Goal: Task Accomplishment & Management: Complete application form

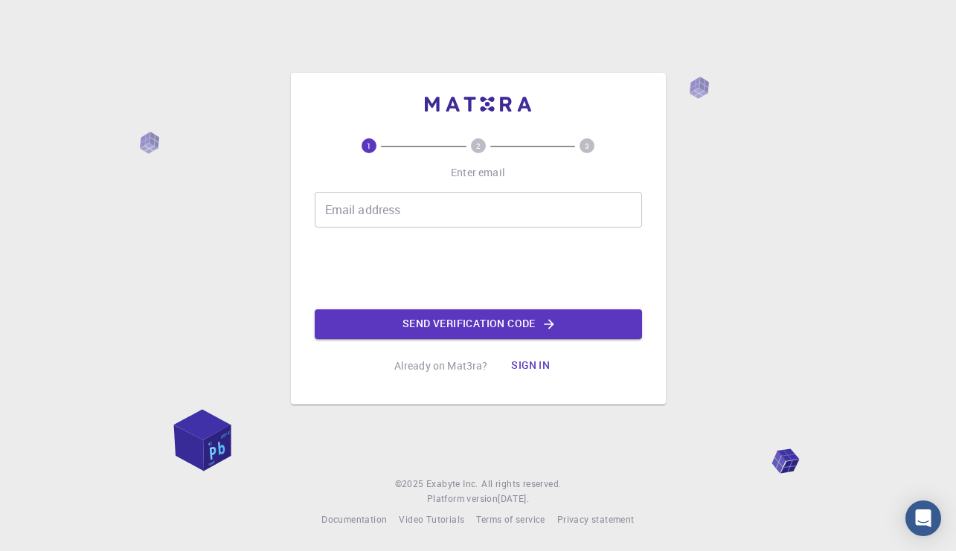
click at [409, 227] on input "Email address" at bounding box center [478, 210] width 327 height 36
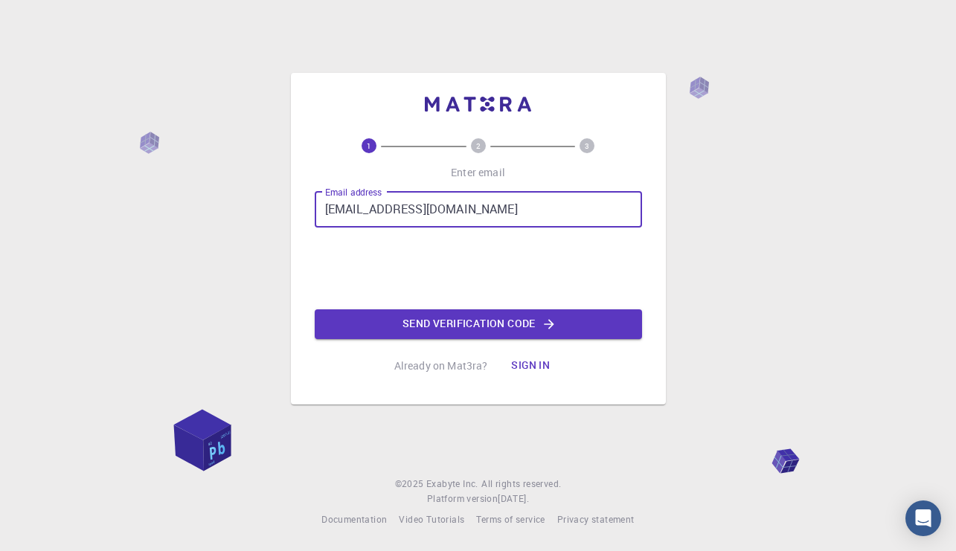
type input "[EMAIL_ADDRESS][DOMAIN_NAME]"
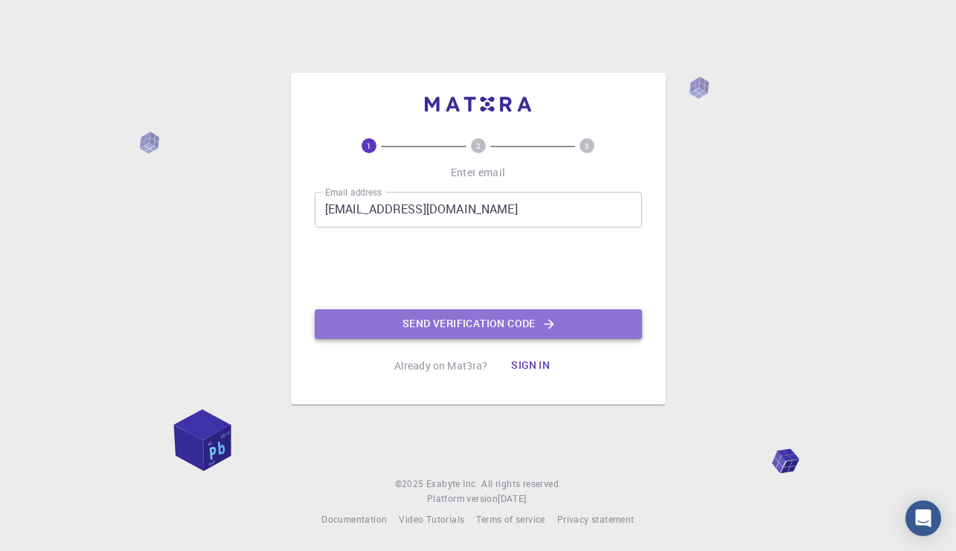
click at [392, 314] on button "Send verification code" at bounding box center [478, 324] width 327 height 30
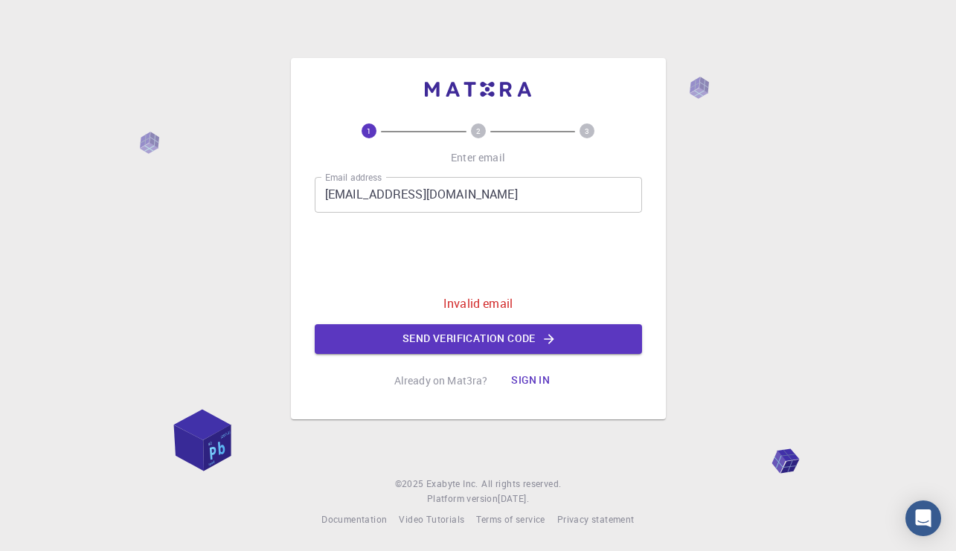
click at [520, 380] on button "Sign in" at bounding box center [530, 381] width 62 height 30
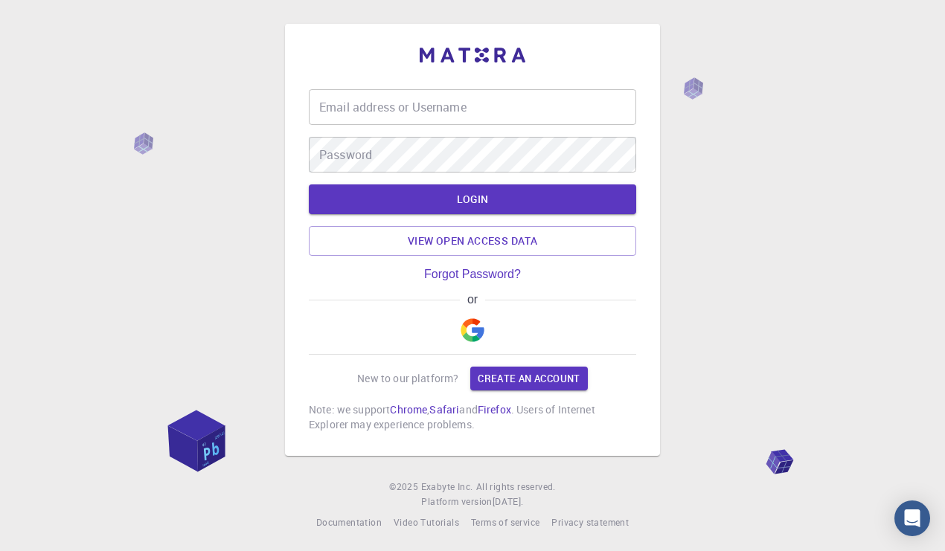
click at [469, 132] on div "Email address or Username Email address or Username Password Password" at bounding box center [472, 130] width 327 height 83
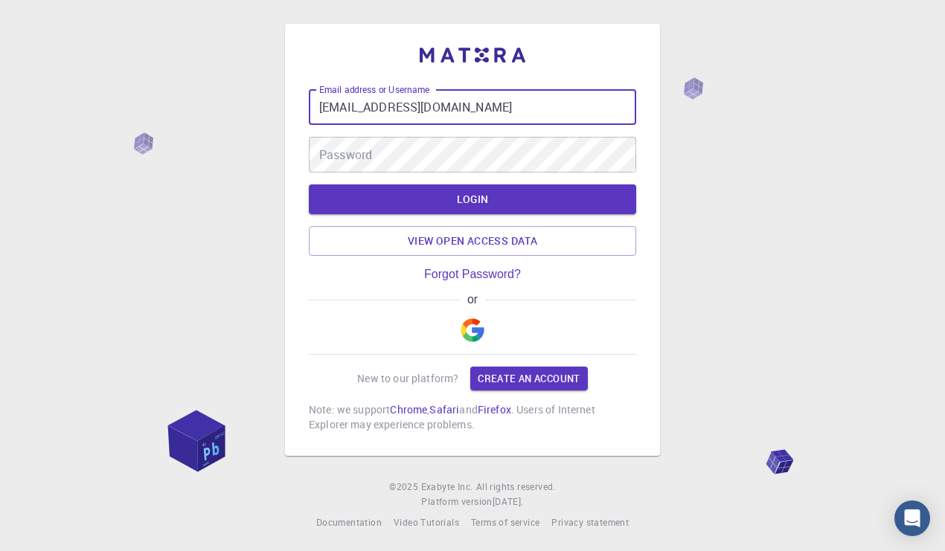
type input "[EMAIL_ADDRESS][DOMAIN_NAME]"
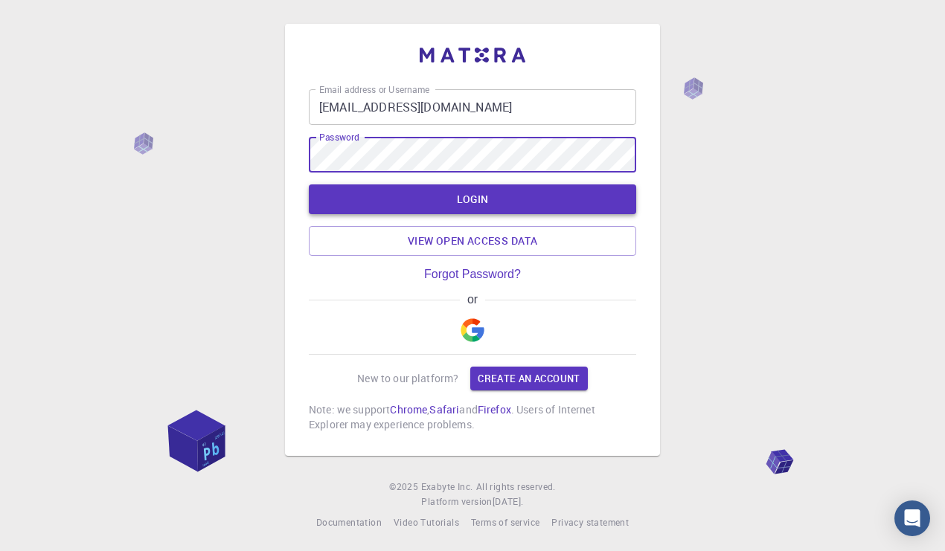
click at [417, 205] on button "LOGIN" at bounding box center [472, 199] width 327 height 30
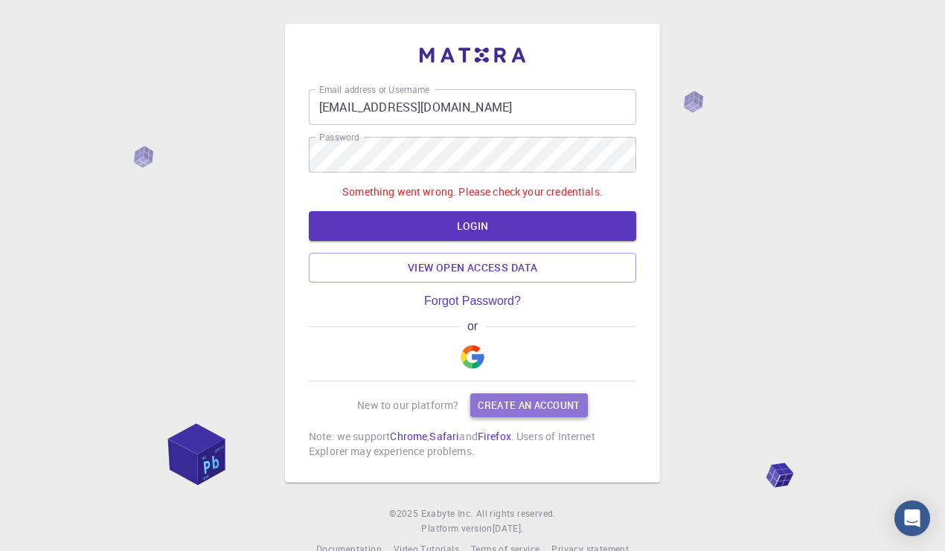
click at [556, 411] on link "Create an account" at bounding box center [528, 406] width 117 height 24
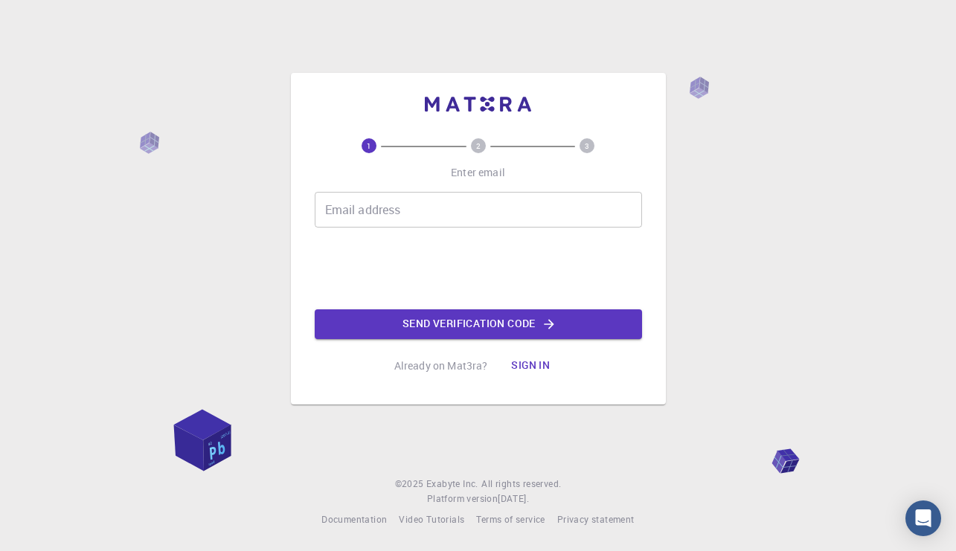
click at [449, 221] on input "Email address" at bounding box center [478, 210] width 327 height 36
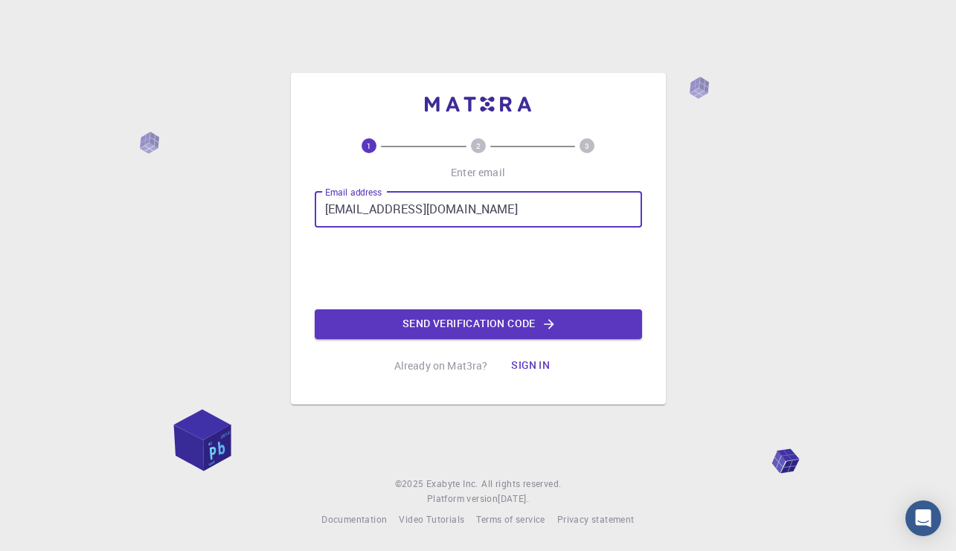
type input "[EMAIL_ADDRESS][DOMAIN_NAME]"
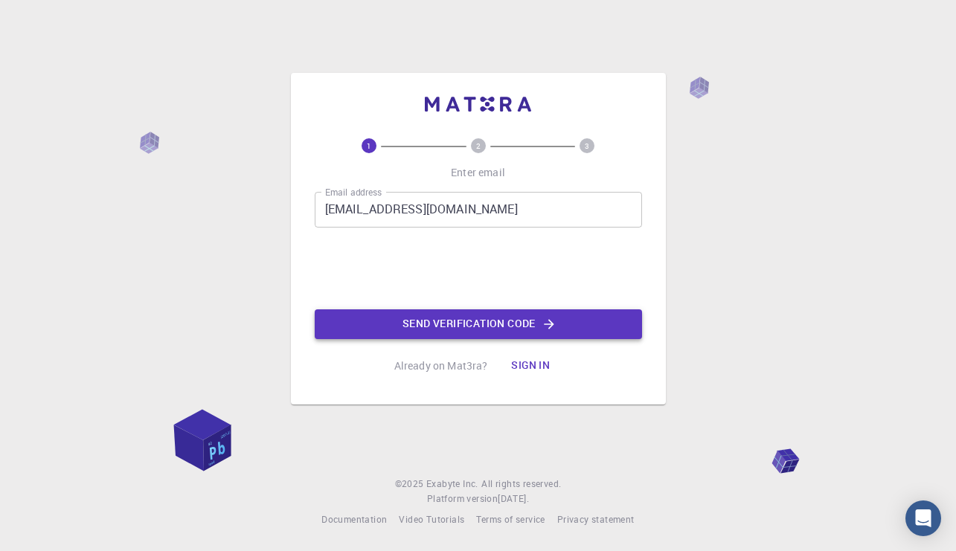
click at [400, 330] on button "Send verification code" at bounding box center [478, 324] width 327 height 30
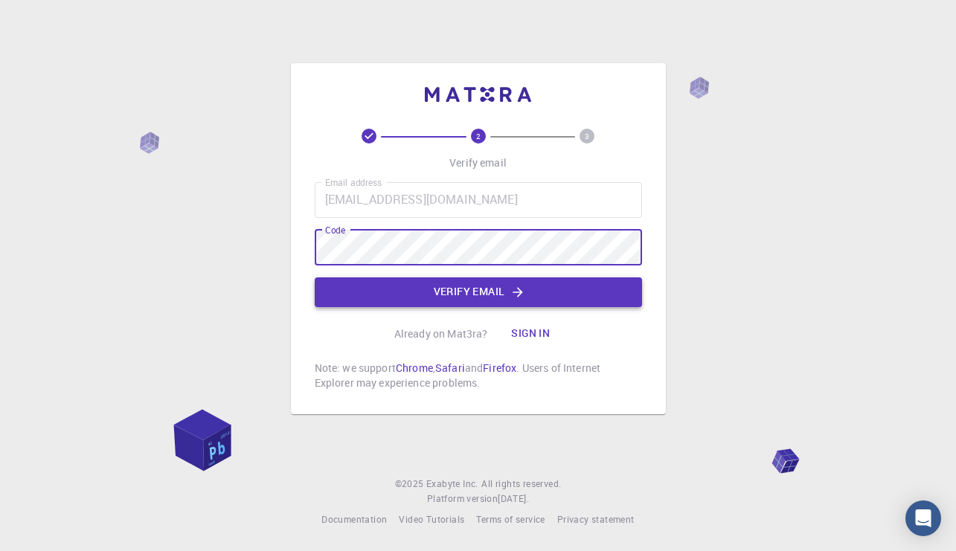
click at [490, 283] on button "Verify email" at bounding box center [478, 292] width 327 height 30
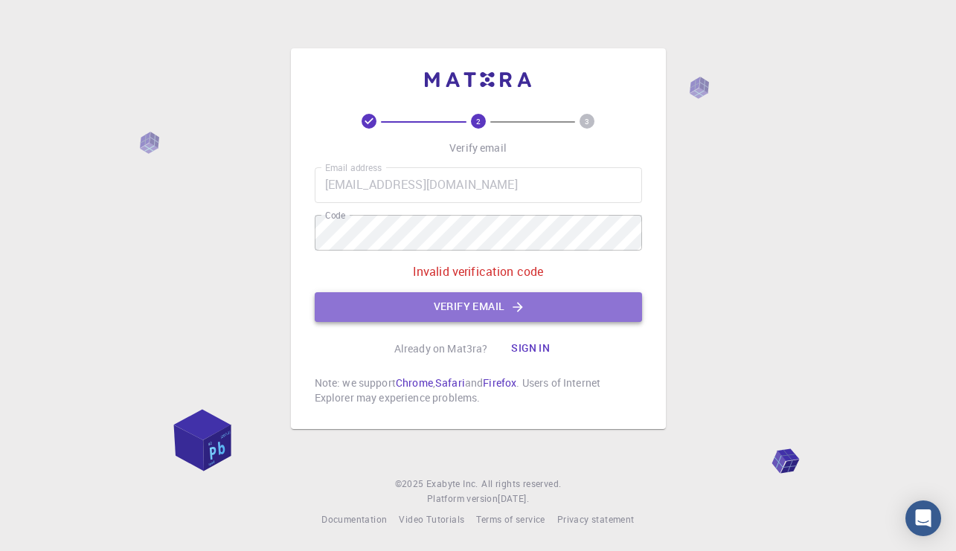
click at [481, 321] on button "Verify email" at bounding box center [478, 307] width 327 height 30
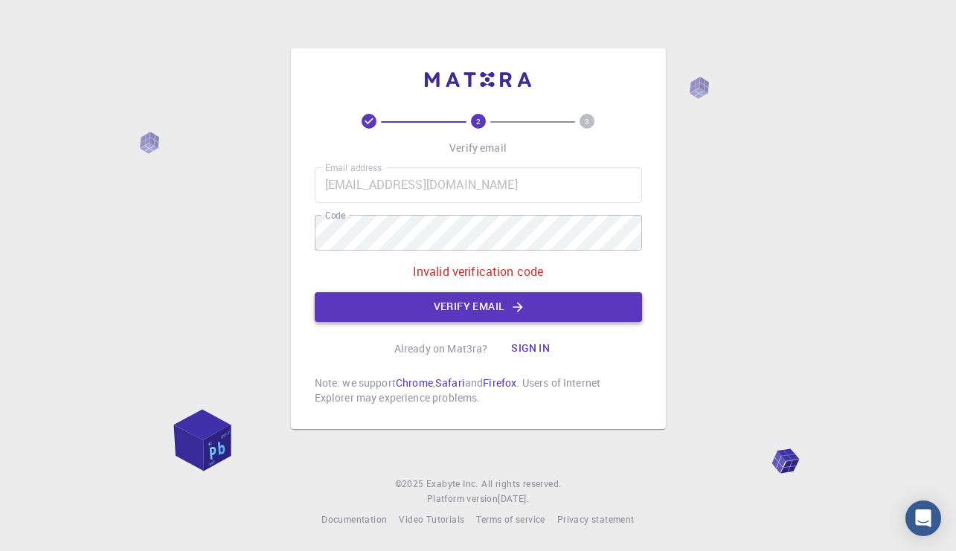
click at [481, 318] on button "Verify email" at bounding box center [478, 307] width 327 height 30
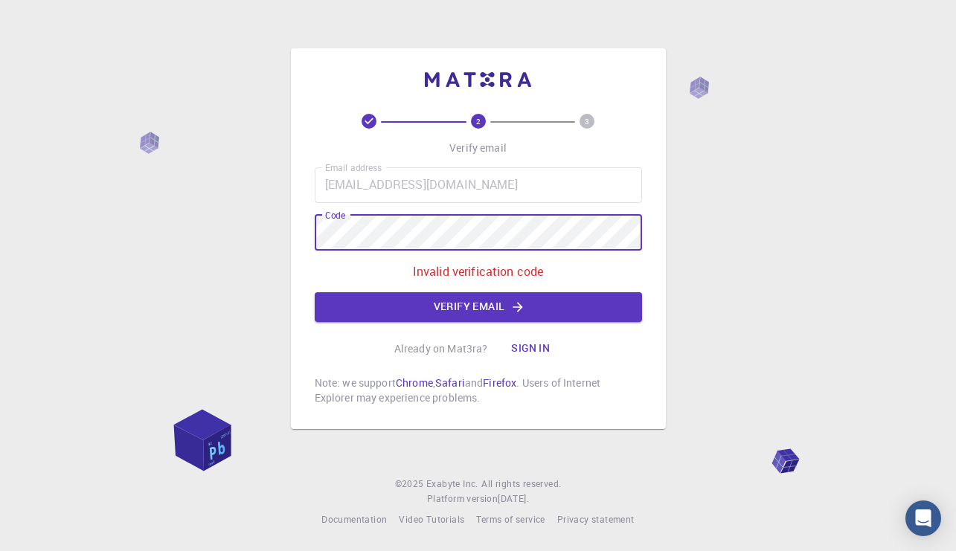
click at [296, 229] on div "2 3 Verify email Email address [EMAIL_ADDRESS][DOMAIN_NAME] Email address Code …" at bounding box center [478, 238] width 375 height 381
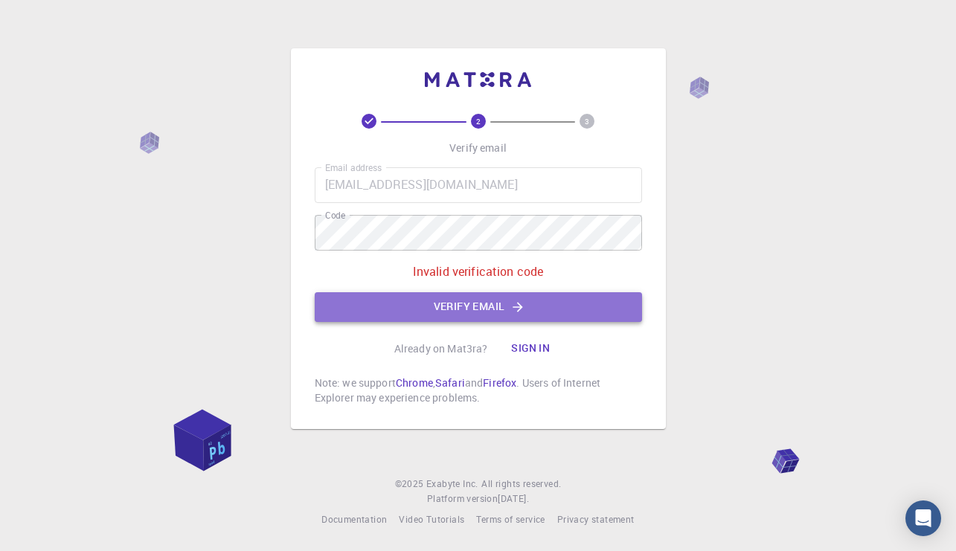
click at [523, 315] on button "Verify email" at bounding box center [478, 307] width 327 height 30
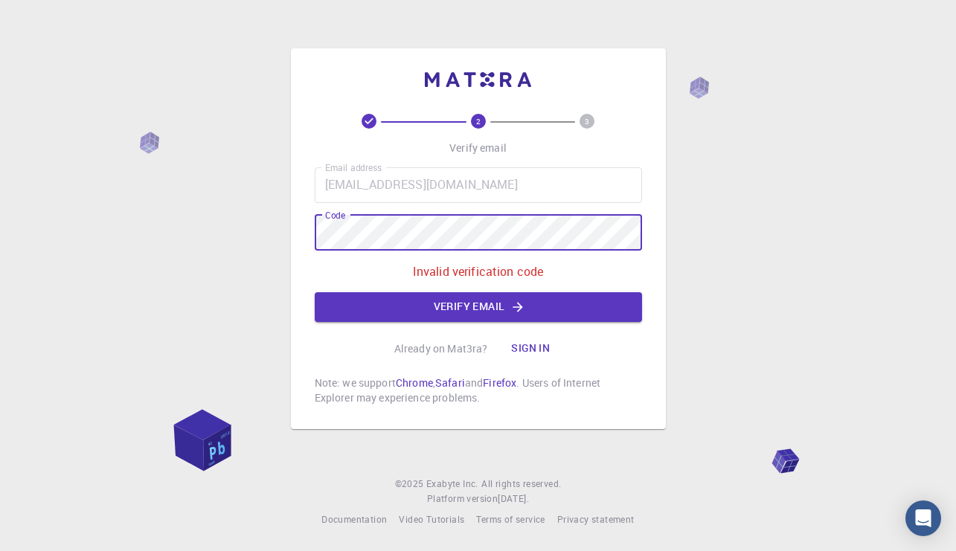
click at [286, 234] on div "2 3 Verify email Email address [EMAIL_ADDRESS][DOMAIN_NAME] Email address Code …" at bounding box center [478, 275] width 956 height 551
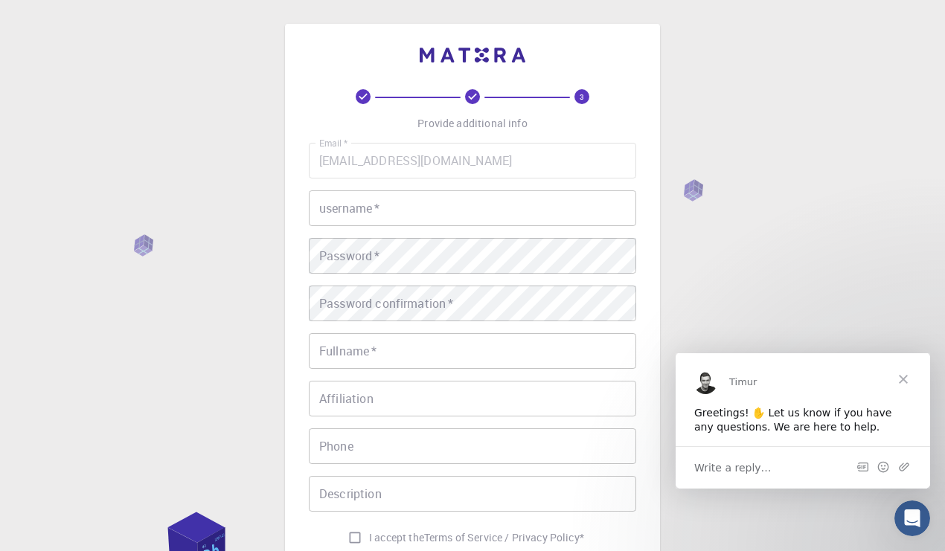
click at [388, 200] on input "username   *" at bounding box center [472, 208] width 327 height 36
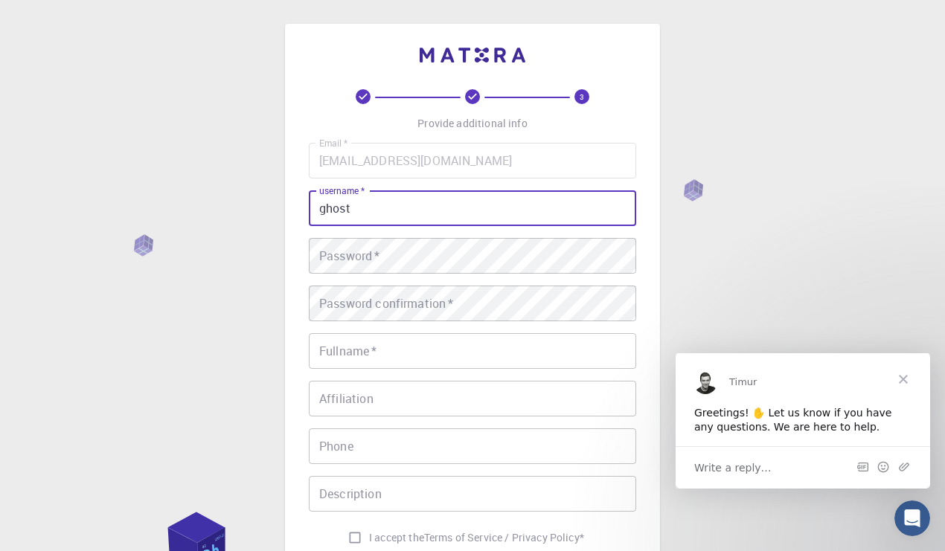
type input "ghost"
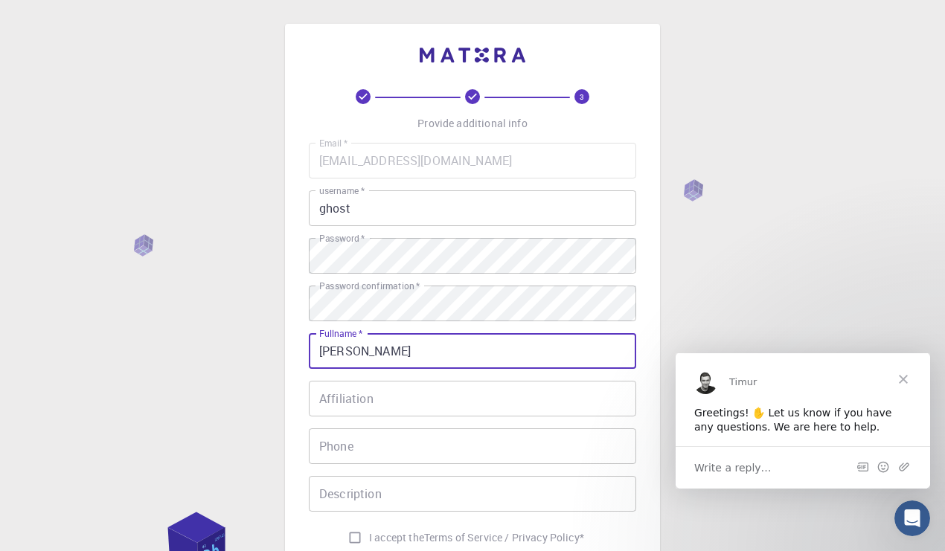
type input "[PERSON_NAME]"
click at [376, 406] on input "Affiliation" at bounding box center [472, 399] width 327 height 36
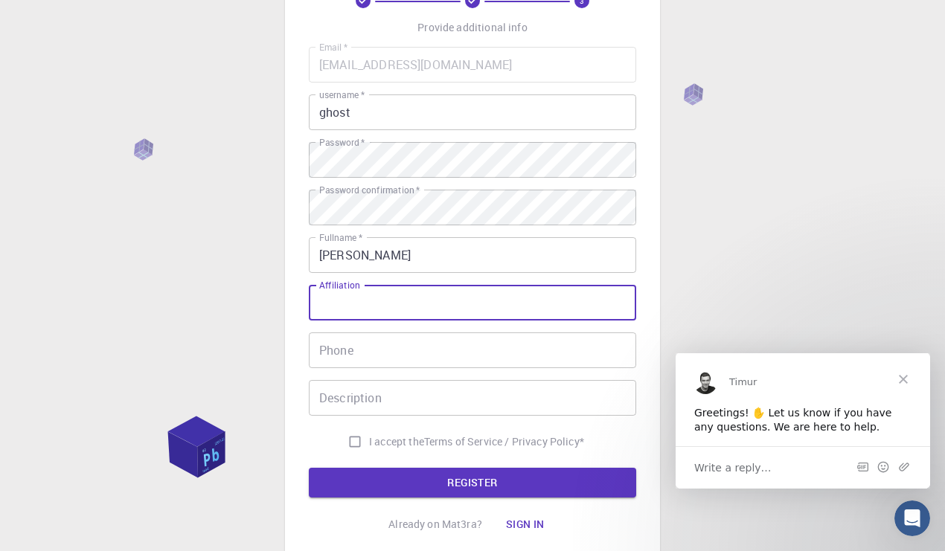
scroll to position [120, 0]
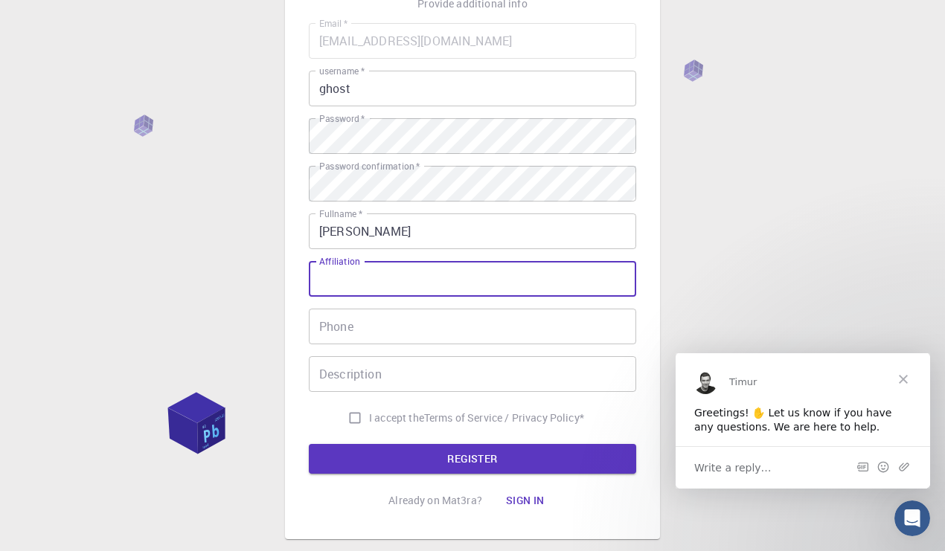
click at [355, 420] on input "I accept the Terms of Service / Privacy Policy *" at bounding box center [355, 418] width 28 height 28
checkbox input "true"
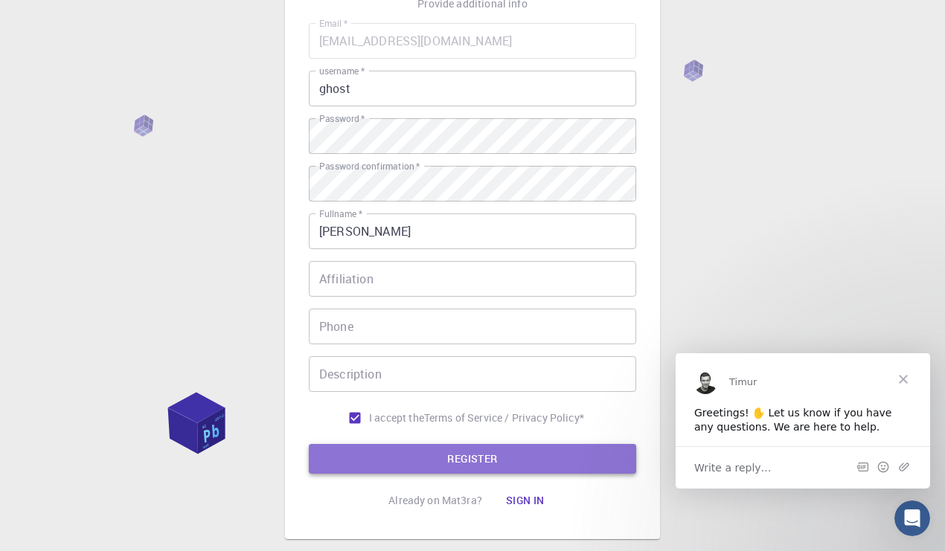
click at [520, 464] on button "REGISTER" at bounding box center [472, 459] width 327 height 30
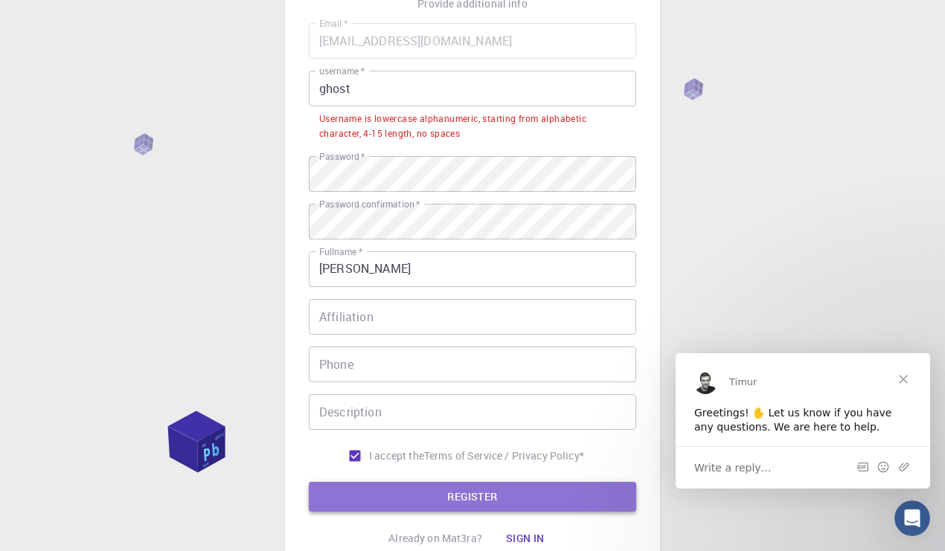
click at [493, 500] on button "REGISTER" at bounding box center [472, 497] width 327 height 30
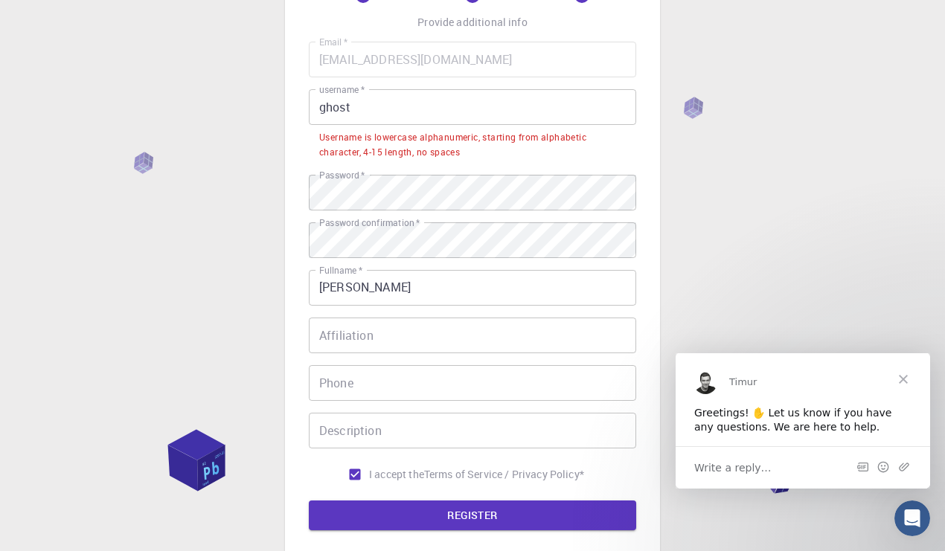
scroll to position [101, 0]
click at [330, 121] on input "ghost" at bounding box center [472, 107] width 327 height 36
click at [324, 106] on input "ghost" at bounding box center [472, 107] width 327 height 36
drag, startPoint x: 347, startPoint y: 111, endPoint x: 316, endPoint y: 111, distance: 30.5
click at [316, 111] on input "ghost" at bounding box center [472, 107] width 327 height 36
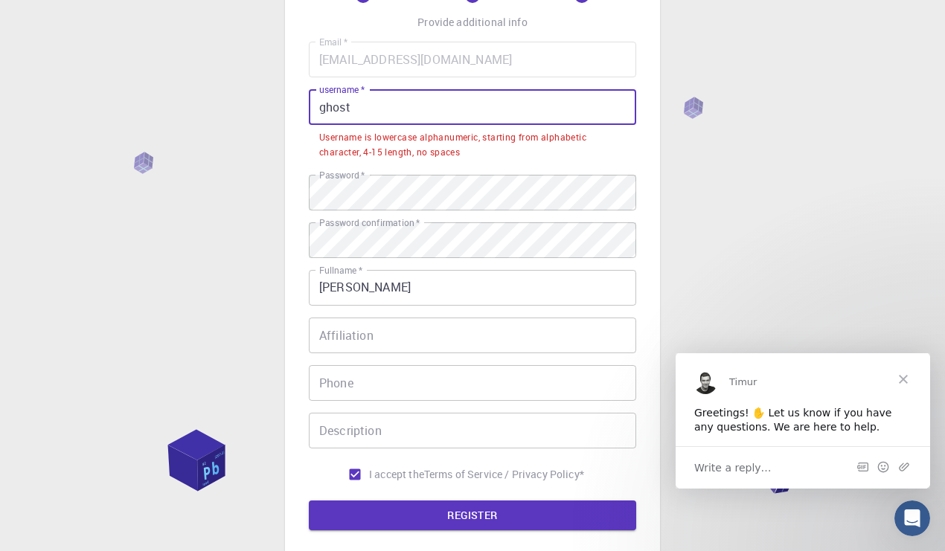
click at [316, 111] on input "ghost" at bounding box center [472, 107] width 327 height 36
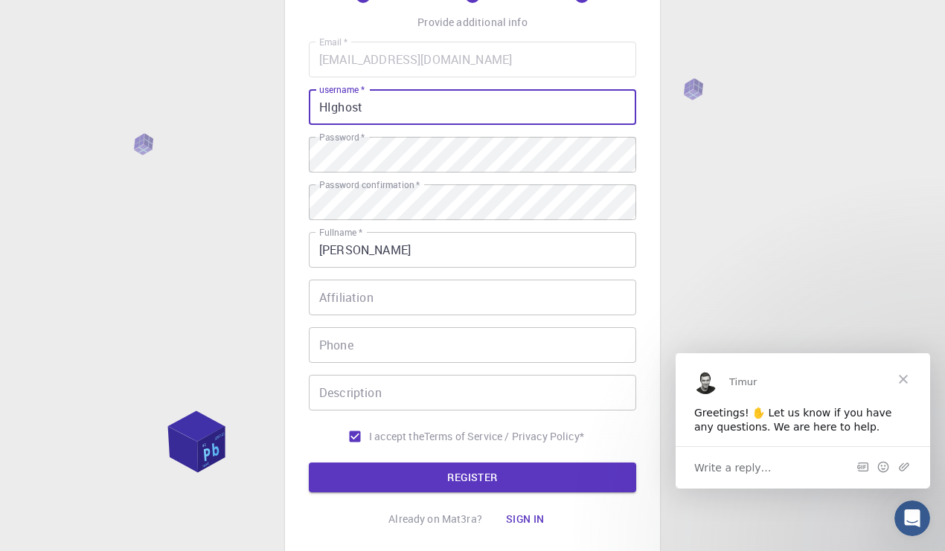
click at [359, 106] on input "HIghost" at bounding box center [472, 107] width 327 height 36
click at [364, 108] on input "HIghost" at bounding box center [472, 107] width 327 height 36
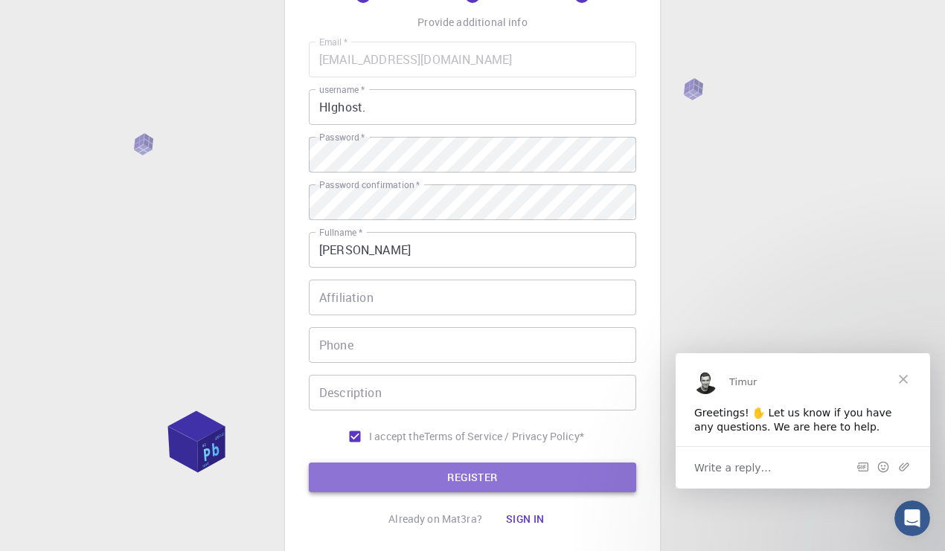
click at [429, 487] on button "REGISTER" at bounding box center [472, 478] width 327 height 30
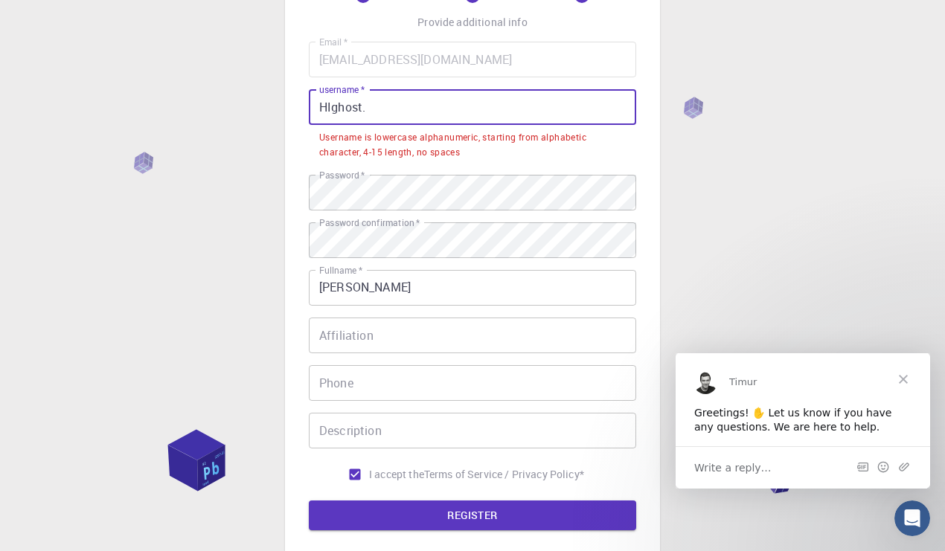
click at [371, 104] on input "HIghost." at bounding box center [472, 107] width 327 height 36
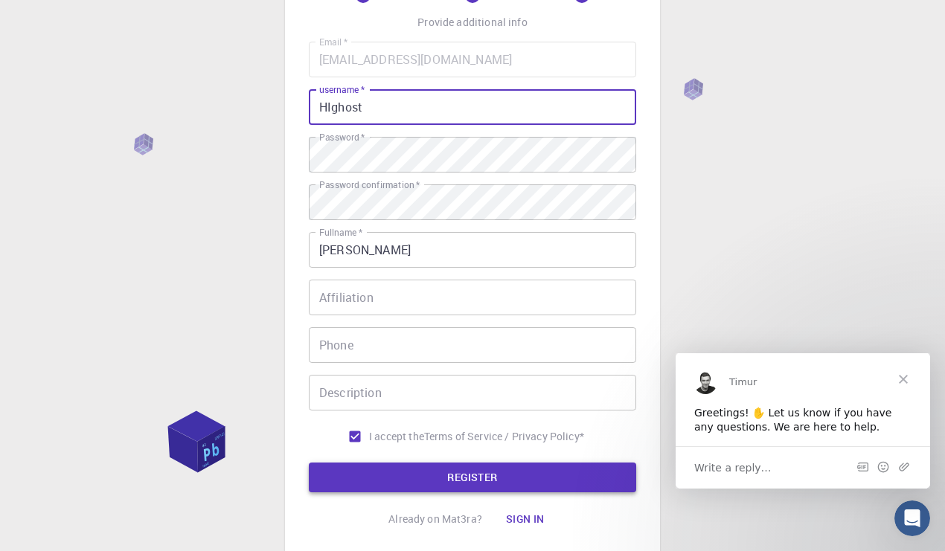
click at [396, 475] on button "REGISTER" at bounding box center [472, 478] width 327 height 30
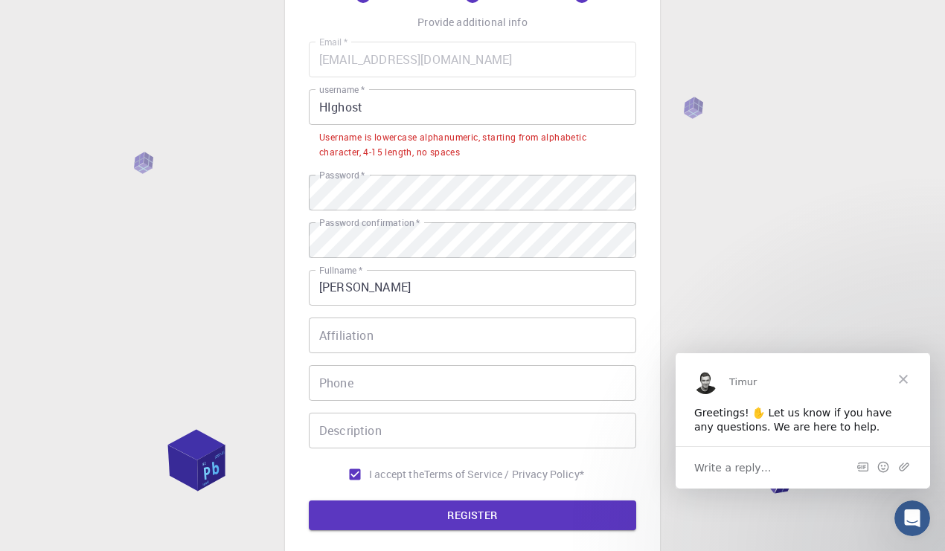
click at [321, 100] on input "HIghost" at bounding box center [472, 107] width 327 height 36
click at [327, 103] on input "HIghost" at bounding box center [472, 107] width 327 height 36
click at [330, 103] on input "HIghost" at bounding box center [472, 107] width 327 height 36
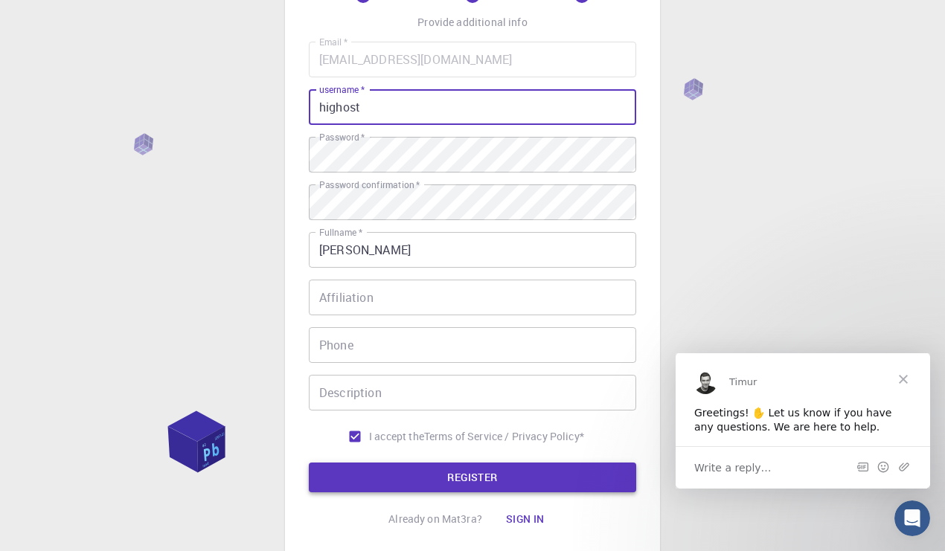
type input "highost"
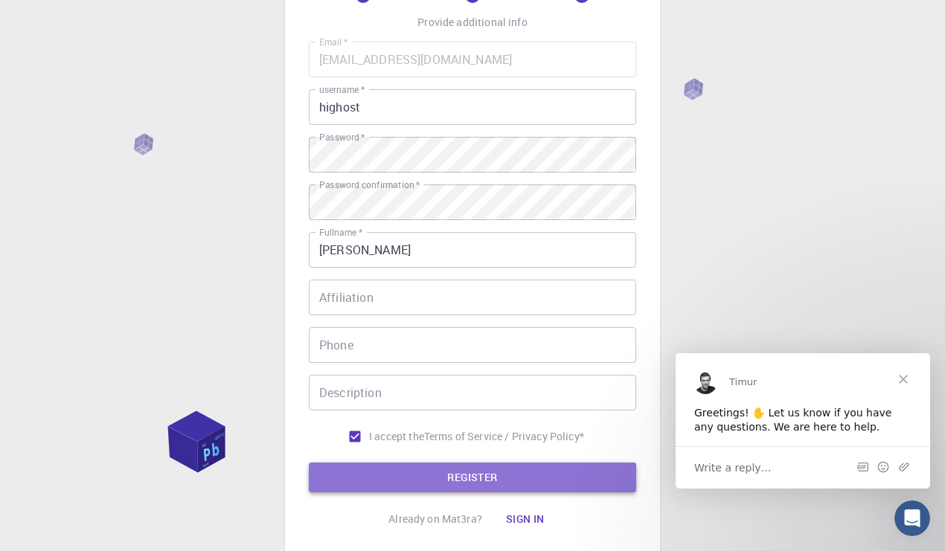
click at [434, 480] on button "REGISTER" at bounding box center [472, 478] width 327 height 30
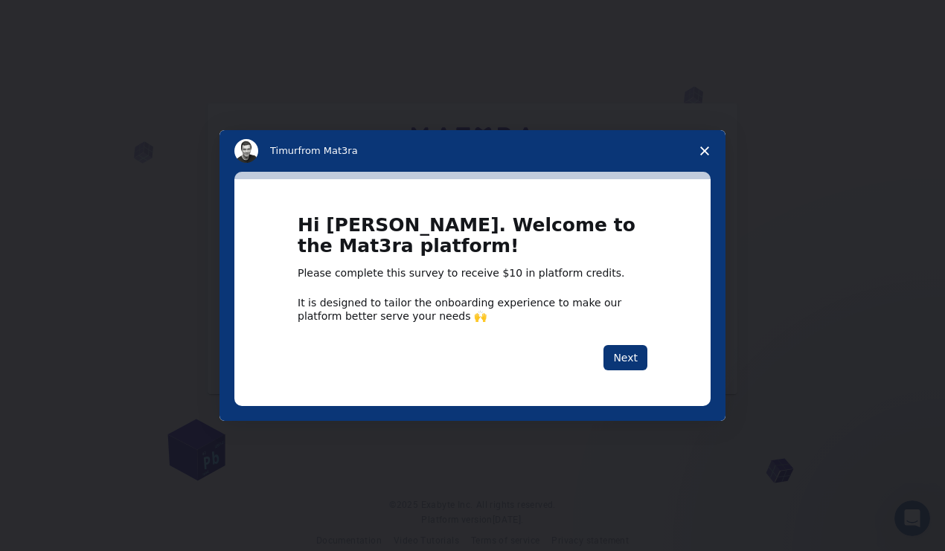
click at [616, 341] on div "Hi [PERSON_NAME]. Welcome to the Mat3ra platform! Please complete this survey t…" at bounding box center [473, 292] width 350 height 155
click at [629, 357] on button "Next" at bounding box center [625, 357] width 44 height 25
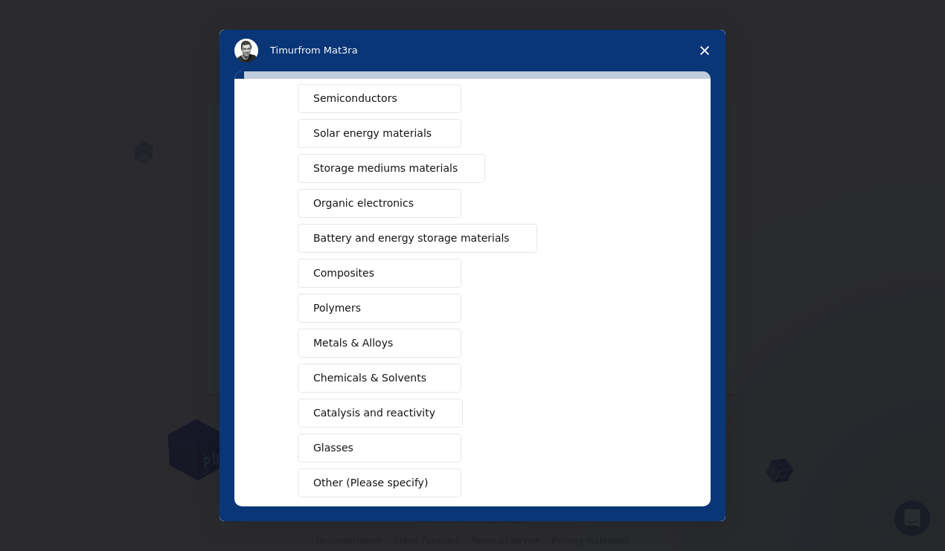
scroll to position [83, 0]
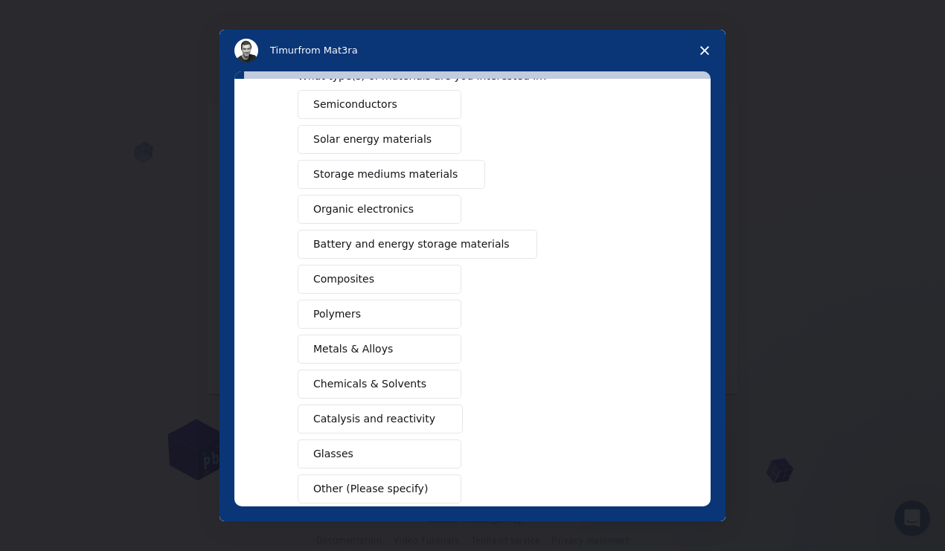
click at [379, 388] on span "Chemicals & Solvents" at bounding box center [369, 384] width 113 height 16
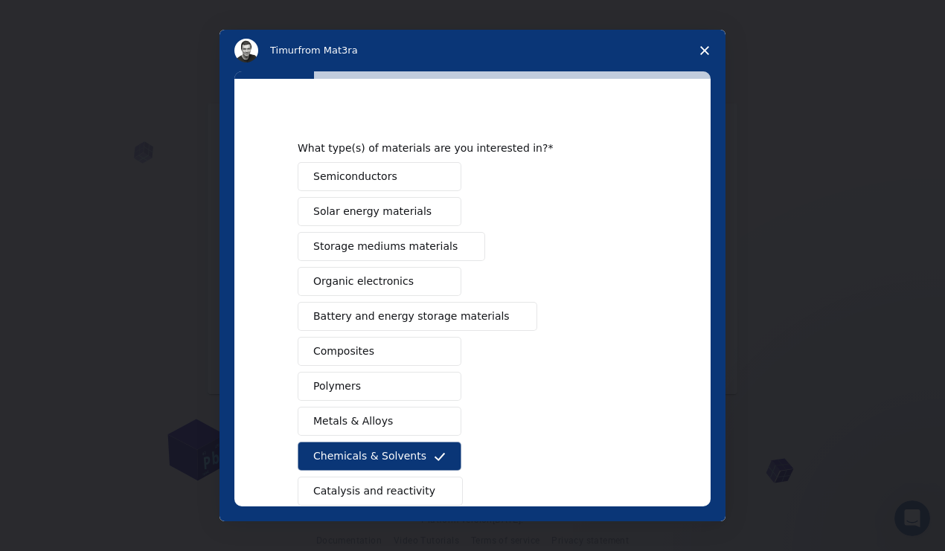
scroll to position [12, 0]
click at [371, 282] on span "Organic electronics" at bounding box center [363, 280] width 100 height 16
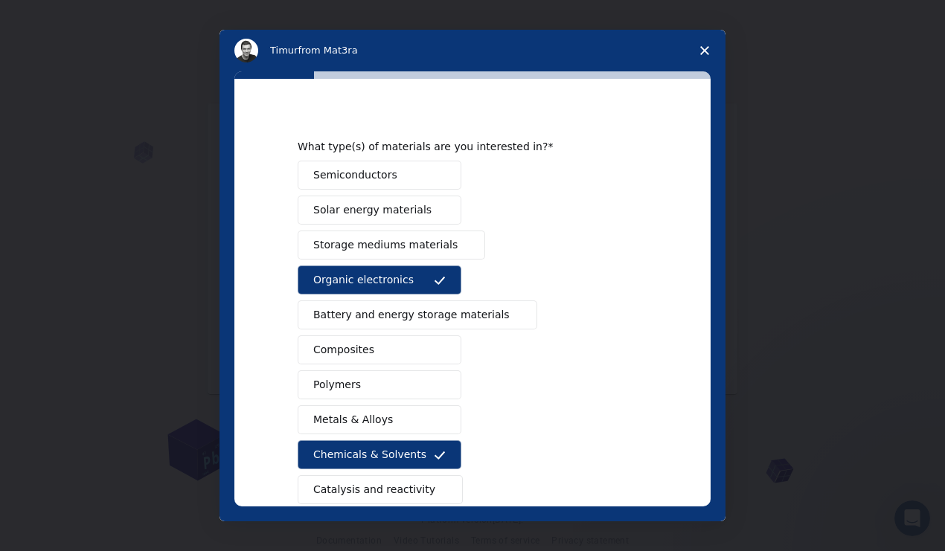
click at [380, 275] on span "Organic electronics" at bounding box center [363, 280] width 100 height 16
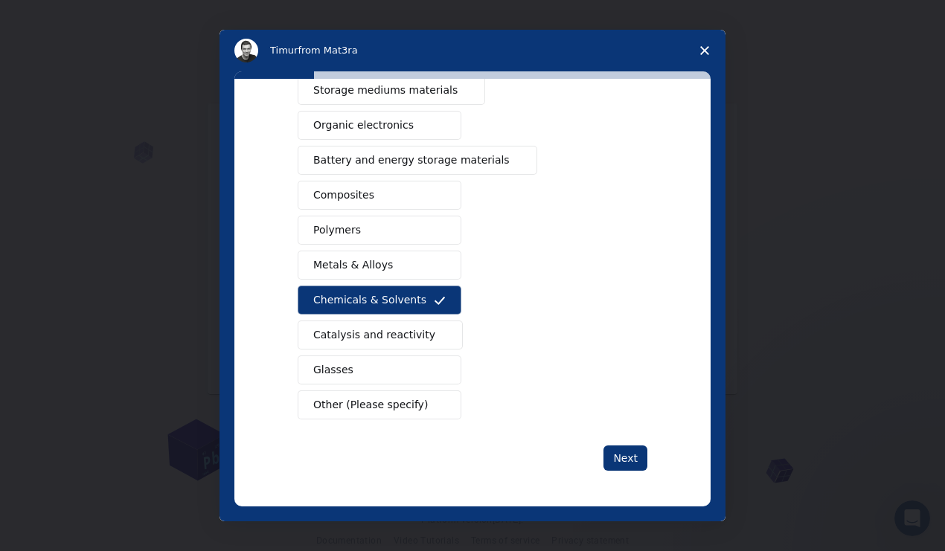
scroll to position [167, 0]
click at [609, 451] on button "Next" at bounding box center [625, 458] width 44 height 25
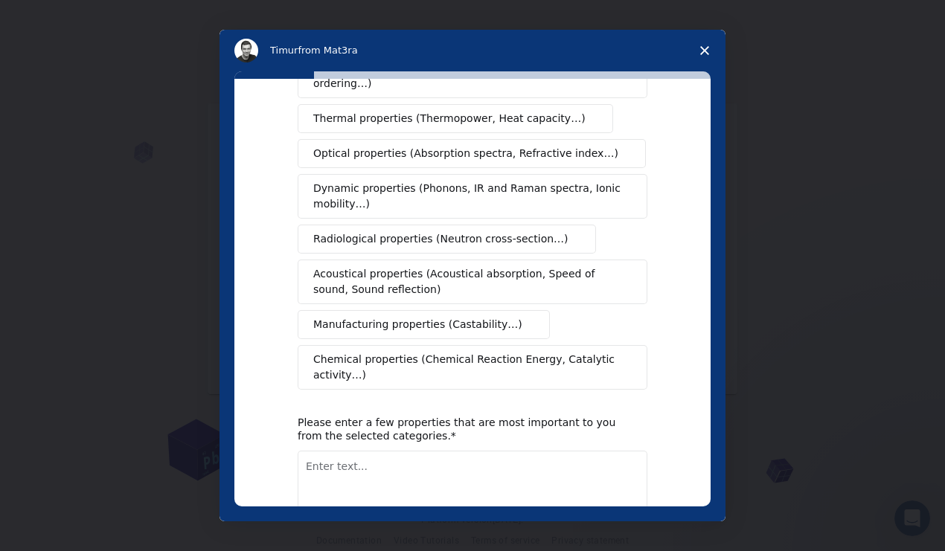
scroll to position [185, 0]
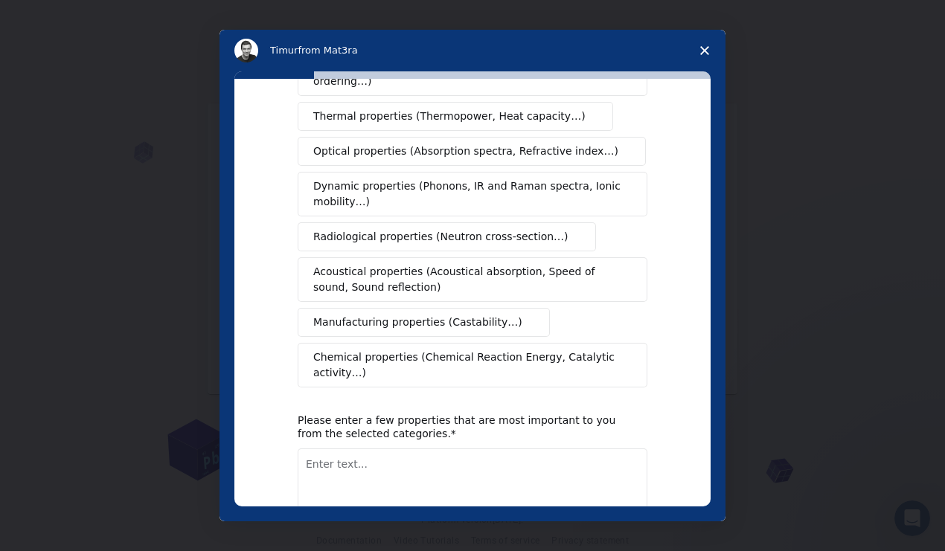
click at [497, 356] on span "Chemical properties (Chemical Reaction Energy, Catalytic activity…)" at bounding box center [467, 365] width 308 height 31
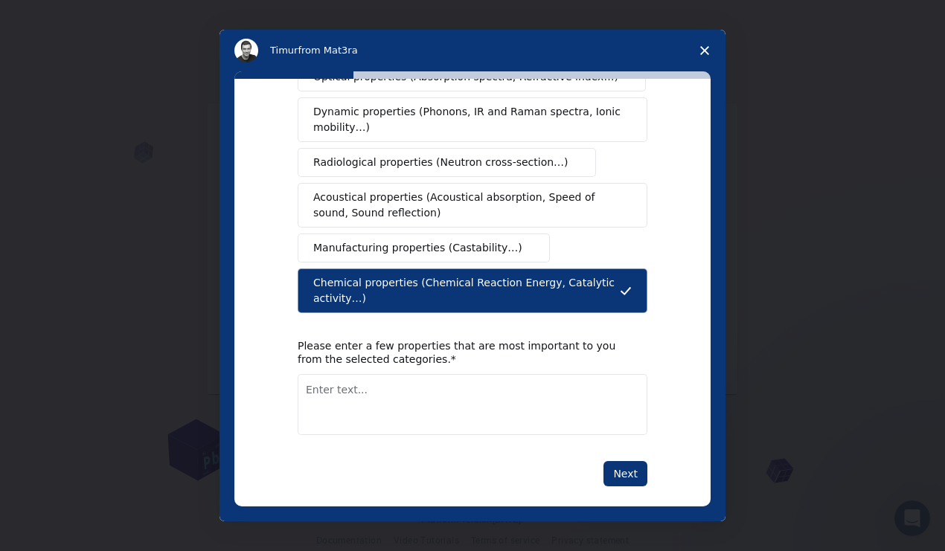
scroll to position [259, 0]
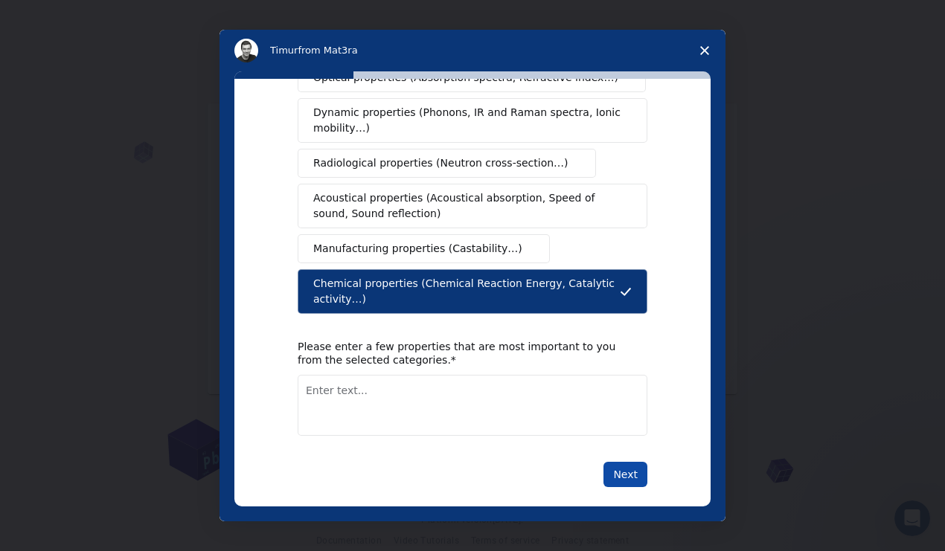
click at [618, 462] on button "Next" at bounding box center [625, 474] width 44 height 25
click at [455, 415] on textarea "Enter text..." at bounding box center [473, 405] width 350 height 61
type textarea "i dont know"
click at [630, 462] on button "Next" at bounding box center [625, 474] width 44 height 25
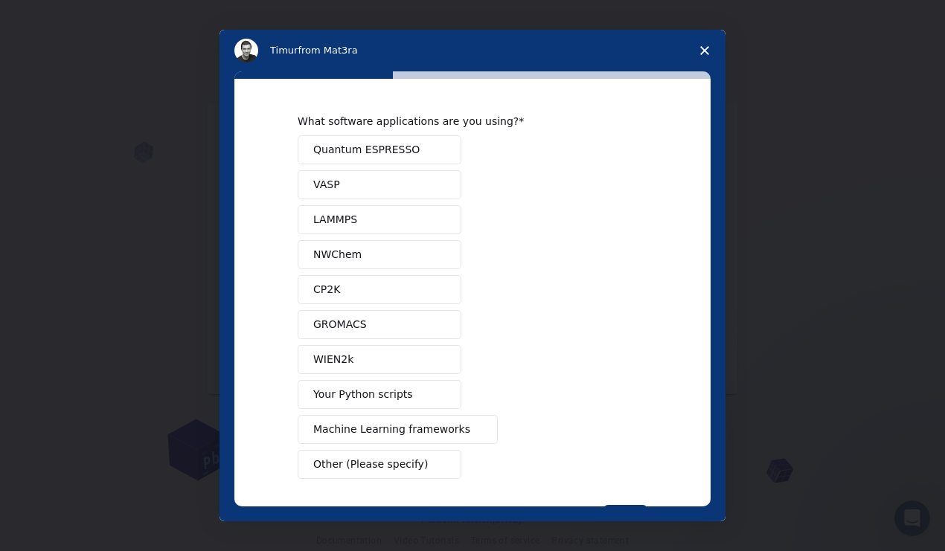
click at [396, 465] on span "Other (Please specify)" at bounding box center [370, 465] width 115 height 16
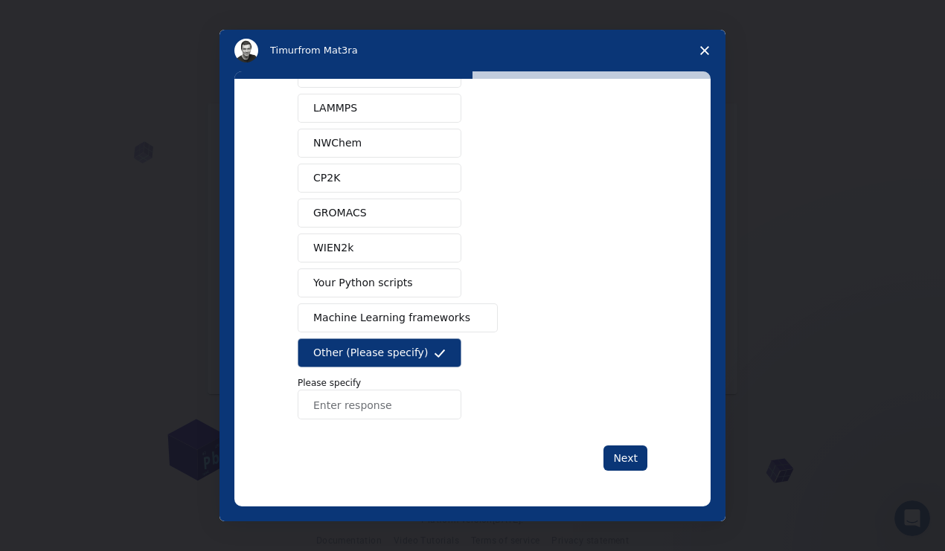
scroll to position [112, 0]
click at [397, 408] on input "Enter response" at bounding box center [380, 405] width 164 height 30
type input "none"
click at [631, 463] on button "Next" at bounding box center [625, 458] width 44 height 25
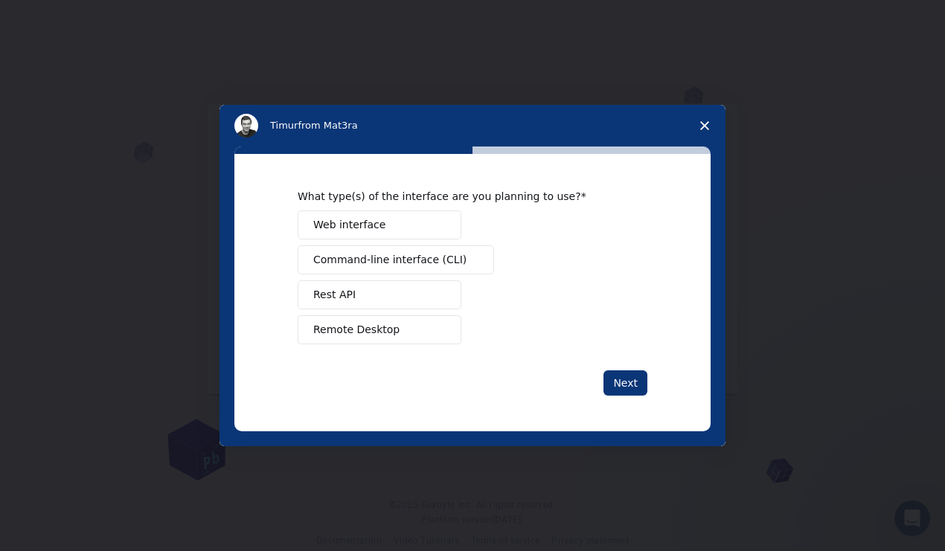
click at [388, 333] on span "Remote Desktop" at bounding box center [356, 330] width 86 height 16
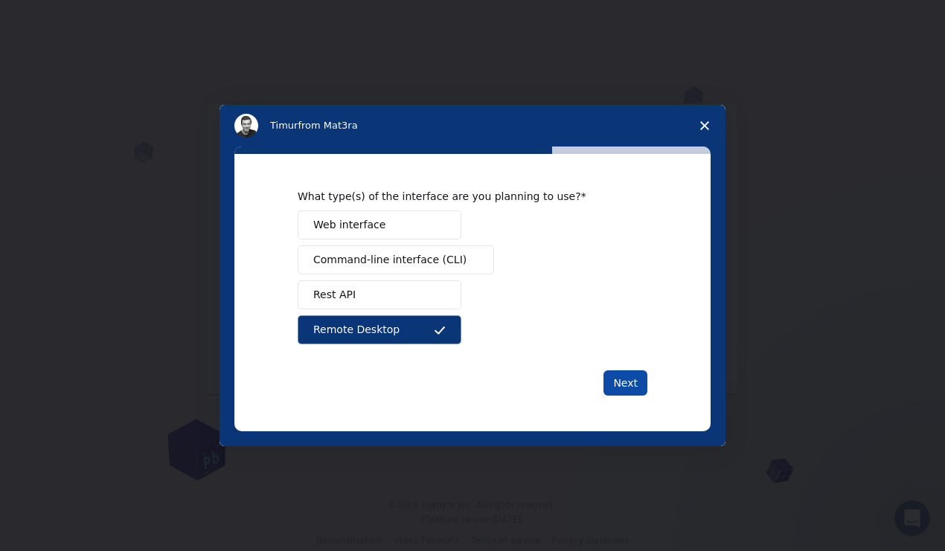
click at [630, 377] on button "Next" at bounding box center [625, 382] width 44 height 25
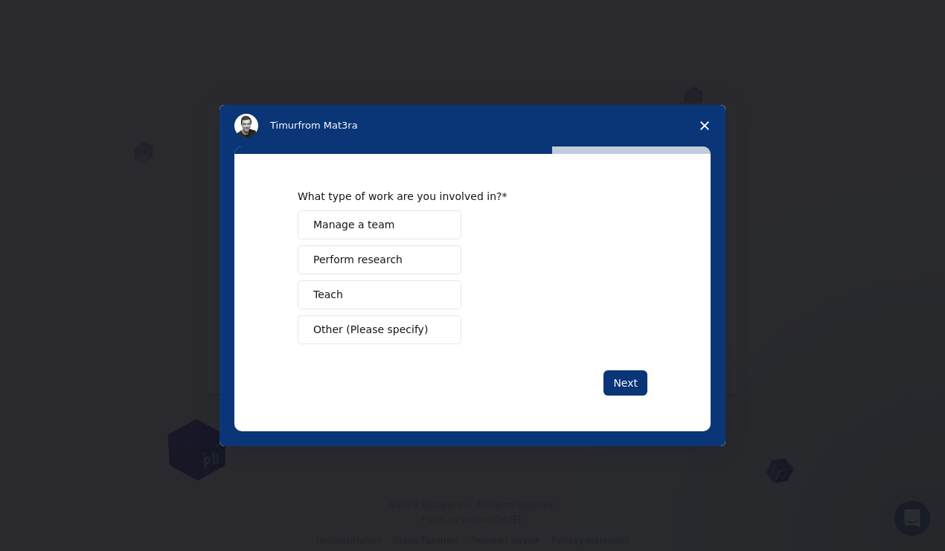
click at [372, 336] on span "Other (Please specify)" at bounding box center [370, 330] width 115 height 16
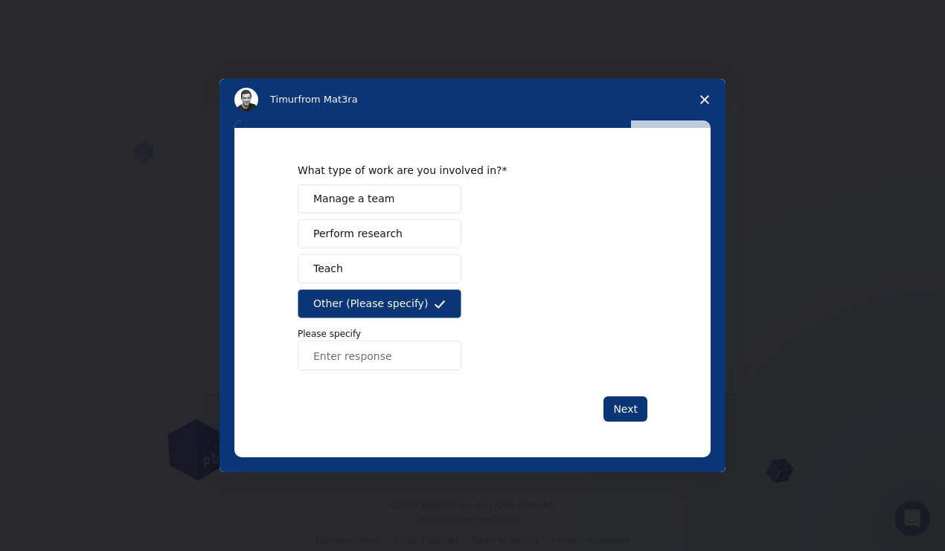
click at [374, 361] on input "Enter response" at bounding box center [380, 356] width 164 height 30
type input "Im a student"
click at [623, 414] on button "Next" at bounding box center [625, 409] width 44 height 25
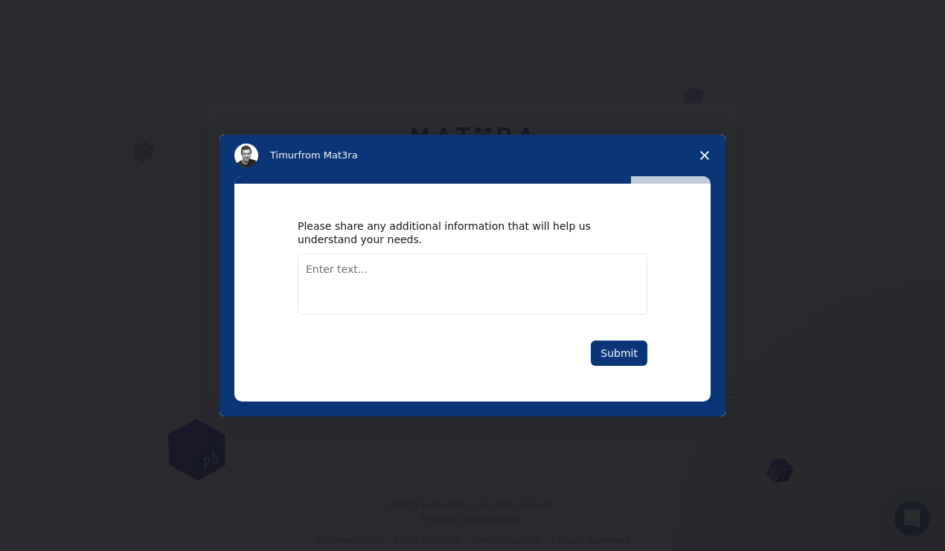
click at [597, 272] on textarea "Enter text..." at bounding box center [473, 284] width 350 height 61
type textarea "i"
type textarea "I'm a highschool student"
click at [645, 354] on button "Submit" at bounding box center [619, 353] width 57 height 25
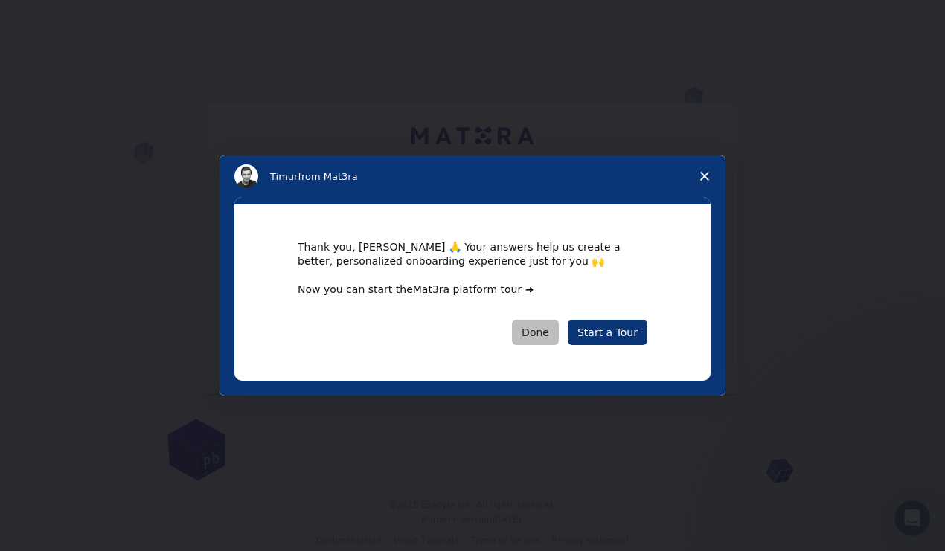
click at [548, 336] on button "Done" at bounding box center [535, 332] width 47 height 25
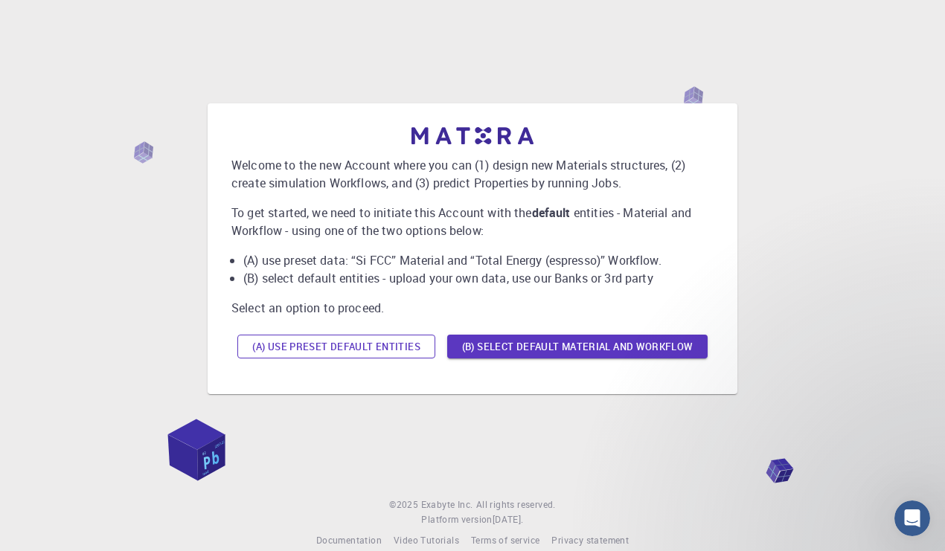
click at [388, 347] on button "(A) Use preset default entities" at bounding box center [336, 347] width 198 height 24
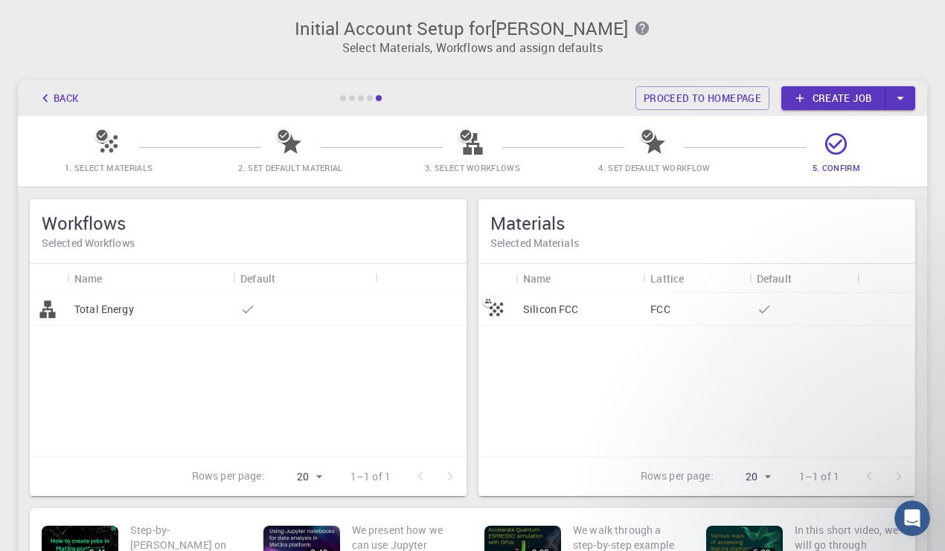
click at [841, 147] on icon at bounding box center [836, 144] width 26 height 26
click at [717, 106] on link "Proceed to homepage" at bounding box center [702, 98] width 134 height 24
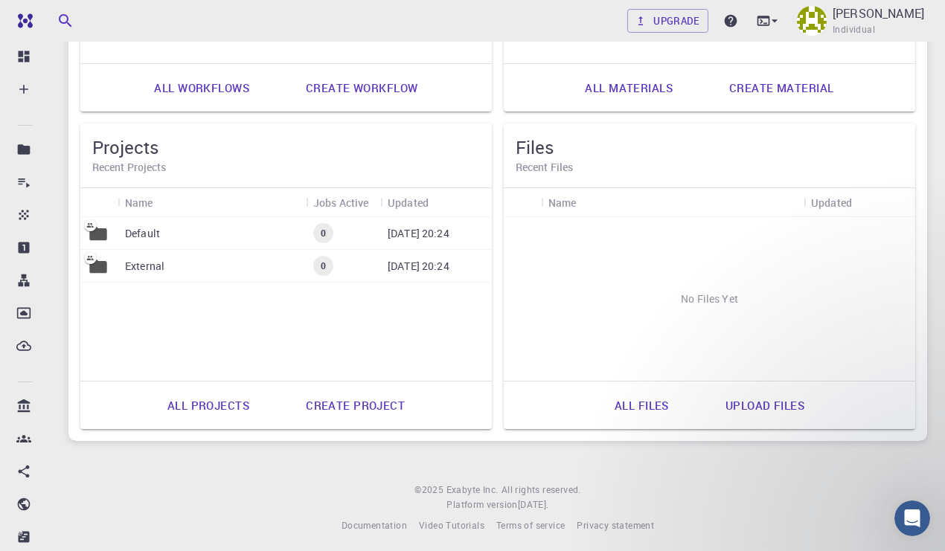
scroll to position [678, 0]
click at [381, 393] on link "Create project" at bounding box center [355, 406] width 132 height 36
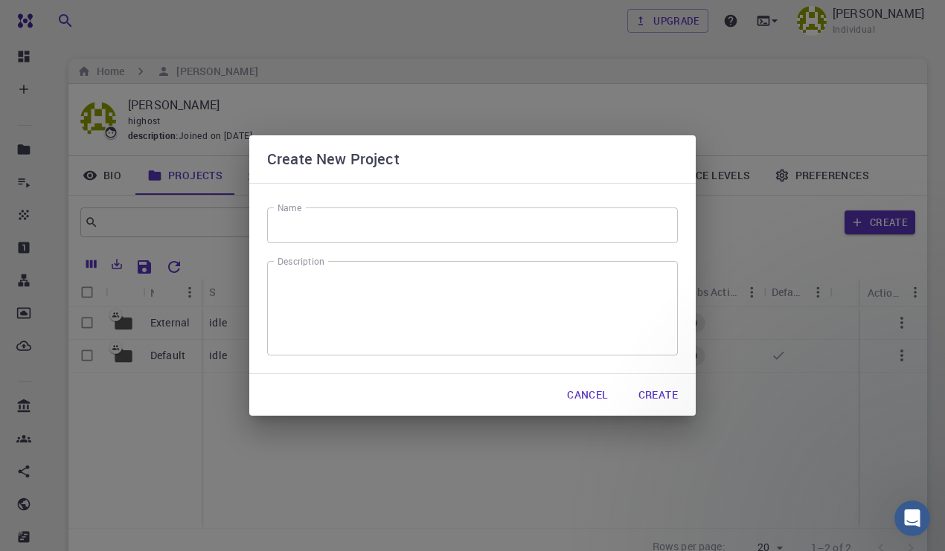
click at [466, 220] on input "Name" at bounding box center [472, 226] width 411 height 36
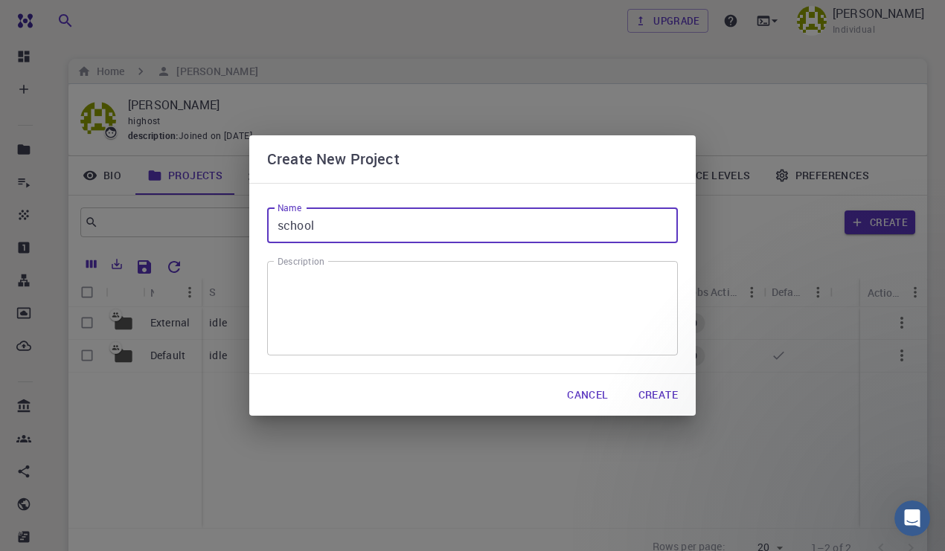
type input "school"
click at [651, 400] on button "Create" at bounding box center [657, 395] width 63 height 30
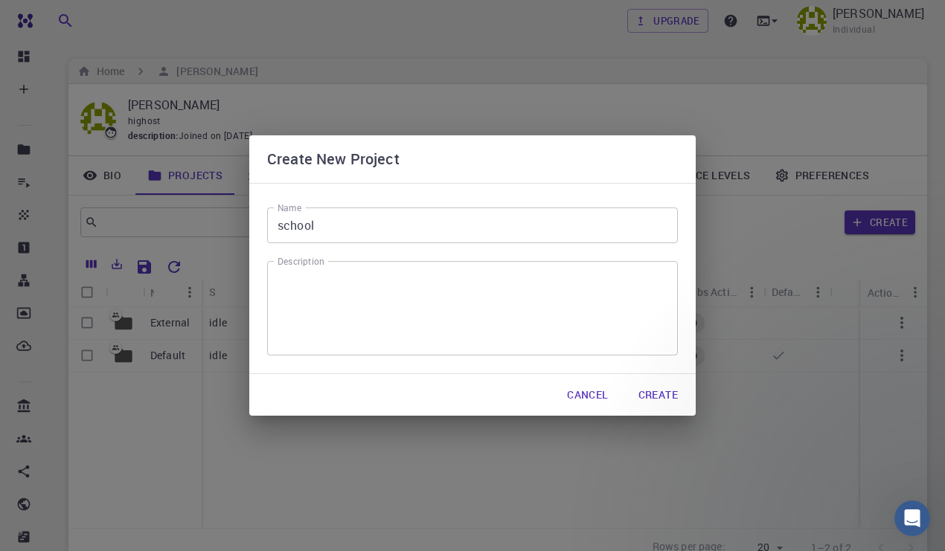
scroll to position [127, 0]
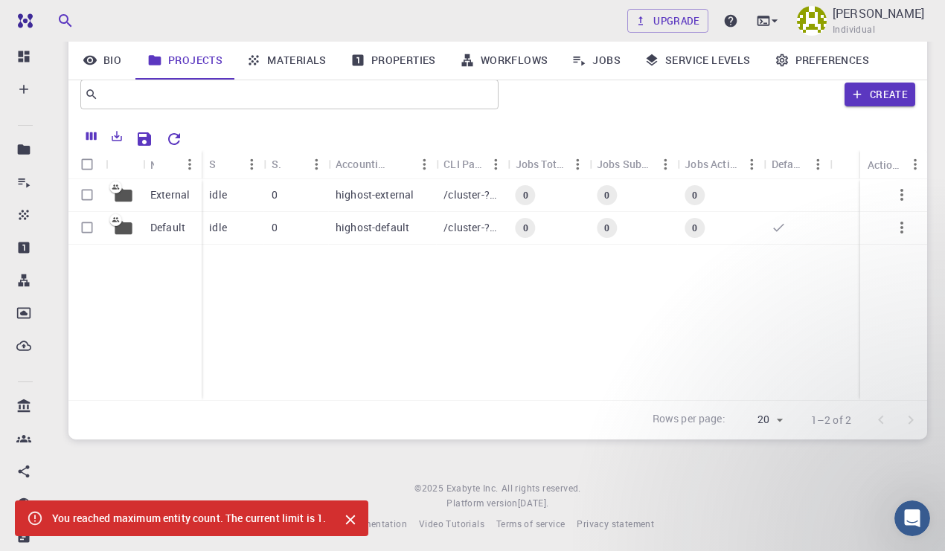
click at [430, 310] on div "External Default idle 0 highost-external /cluster-???-home/highost/highost-exte…" at bounding box center [497, 289] width 858 height 221
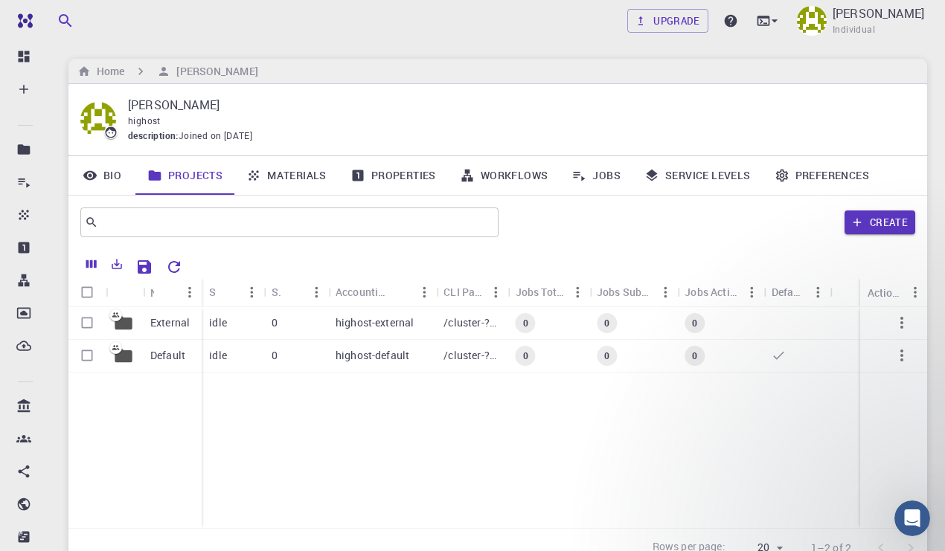
scroll to position [0, 0]
